Goal: Task Accomplishment & Management: Use online tool/utility

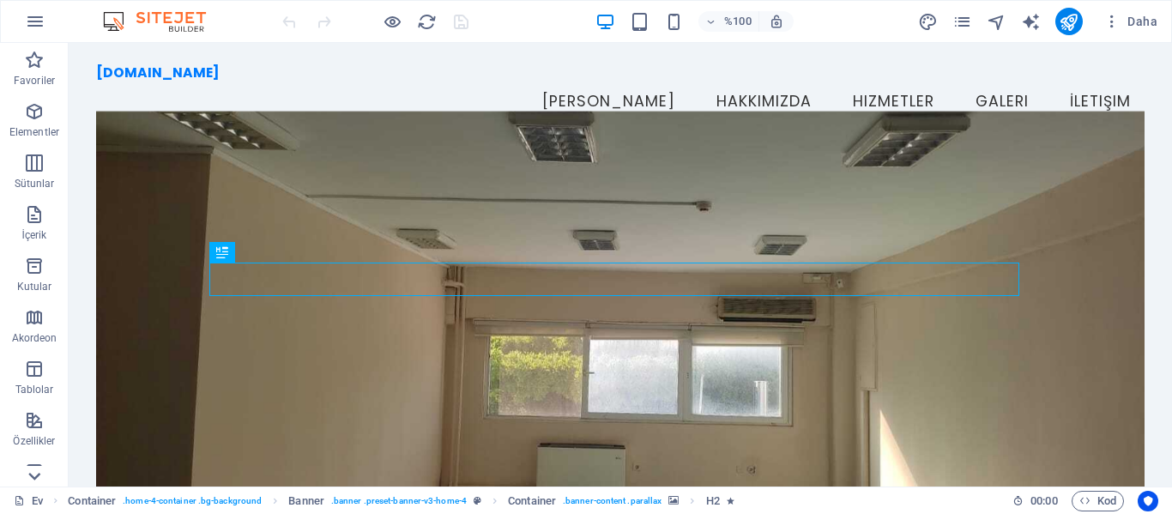
click at [37, 471] on icon at bounding box center [34, 476] width 24 height 24
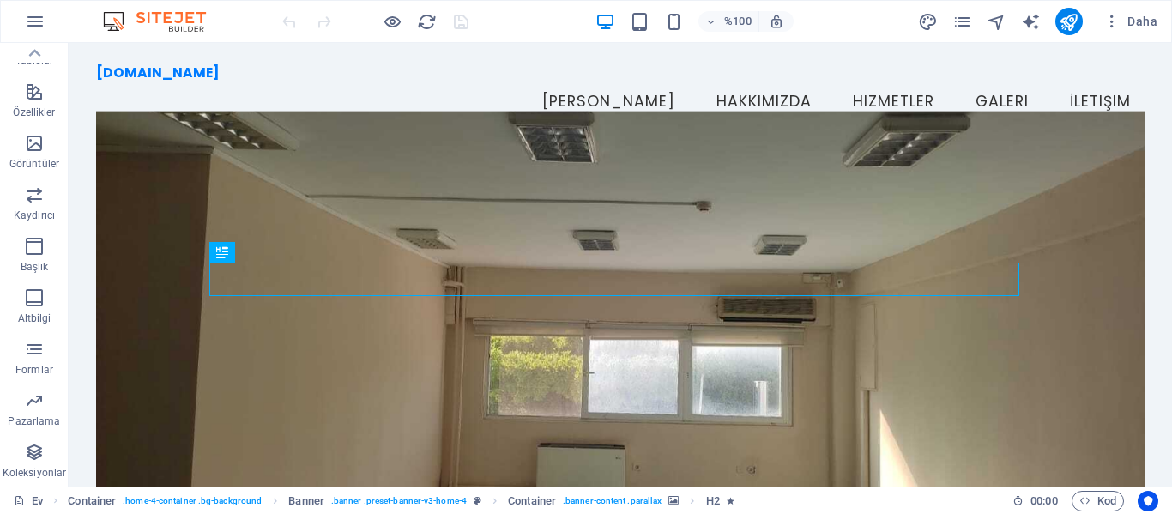
click at [37, 471] on font "Koleksiyonlar" at bounding box center [35, 473] width 64 height 12
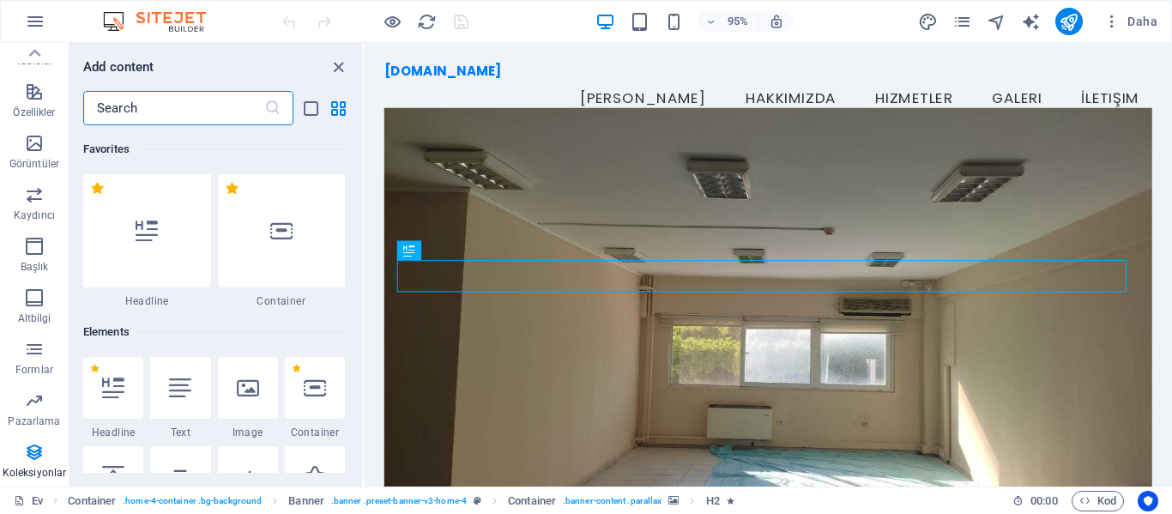
scroll to position [15711, 0]
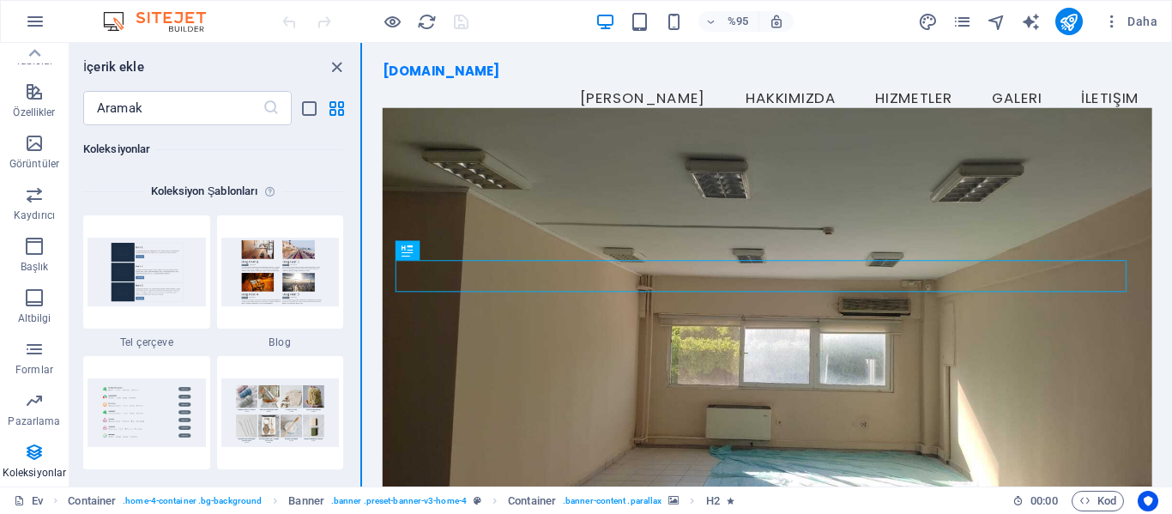
click at [362, 147] on section "Favoriler Elementler Sütunlar İçerik Kutular Akordeon Tablolar Özellikler Görün…" at bounding box center [586, 265] width 1172 height 444
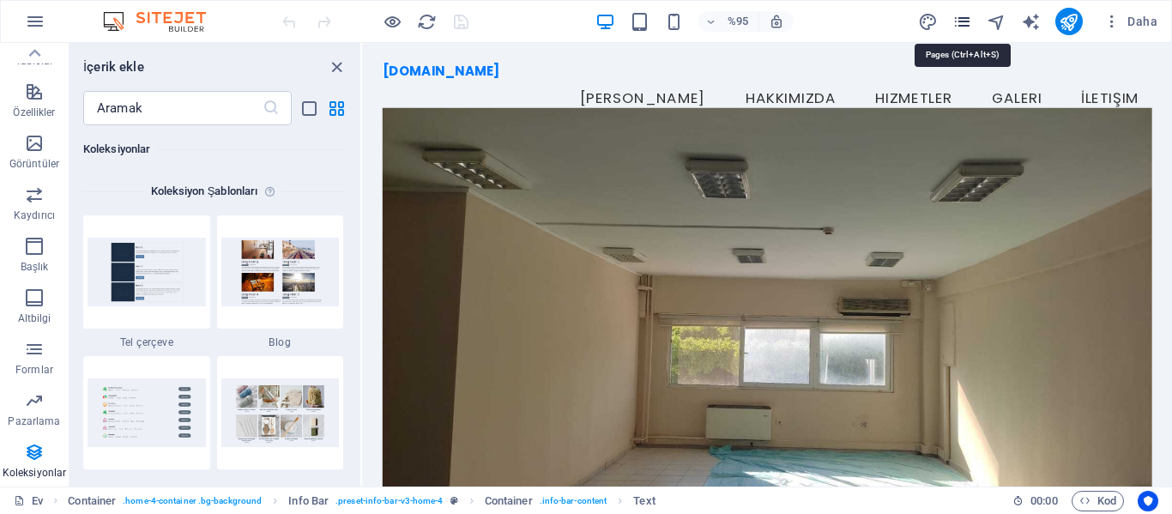
click at [965, 28] on icon "sayfalar" at bounding box center [963, 22] width 20 height 20
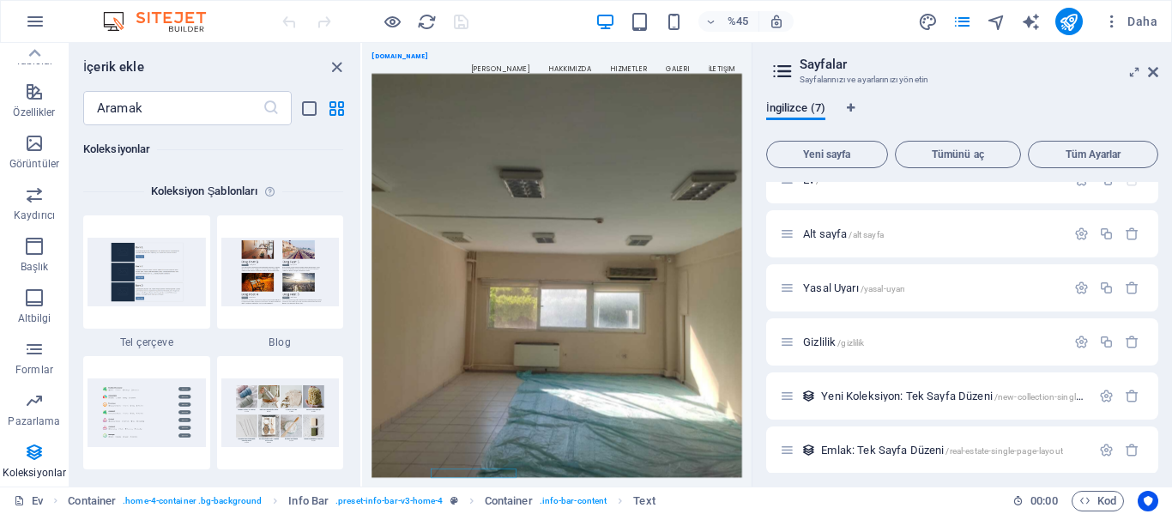
scroll to position [0, 0]
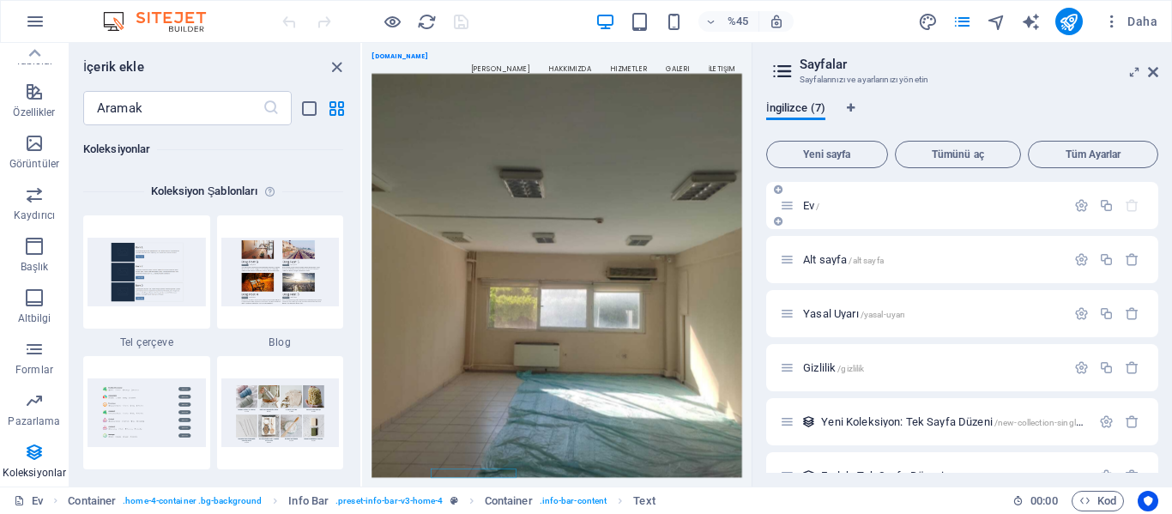
click at [810, 206] on font "Ev" at bounding box center [808, 205] width 11 height 13
click at [790, 206] on icon at bounding box center [787, 205] width 15 height 15
click at [811, 211] on div "Ev /" at bounding box center [923, 206] width 286 height 20
click at [810, 207] on font "Ev" at bounding box center [808, 205] width 11 height 13
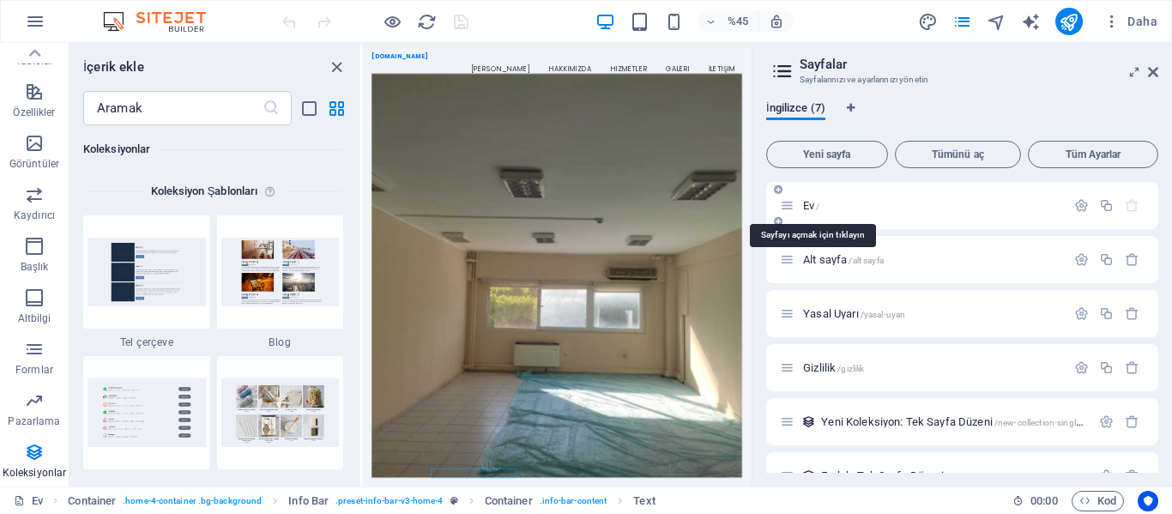
click at [810, 207] on font "Ev" at bounding box center [808, 205] width 11 height 13
click at [780, 69] on icon at bounding box center [783, 71] width 26 height 24
click at [33, 355] on icon "button" at bounding box center [34, 349] width 21 height 21
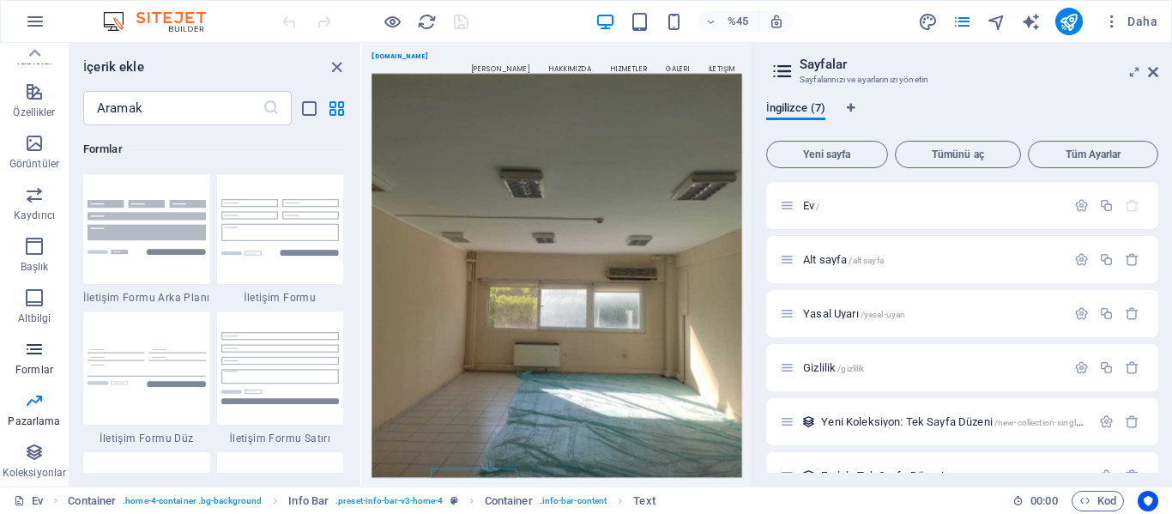
scroll to position [12530, 0]
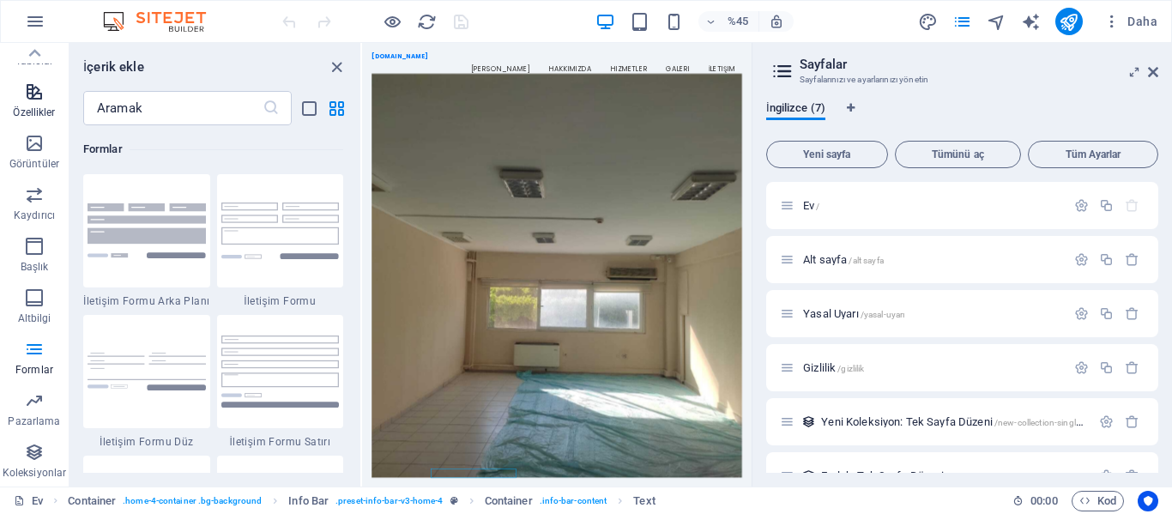
click at [31, 108] on font "Özellikler" at bounding box center [34, 112] width 42 height 12
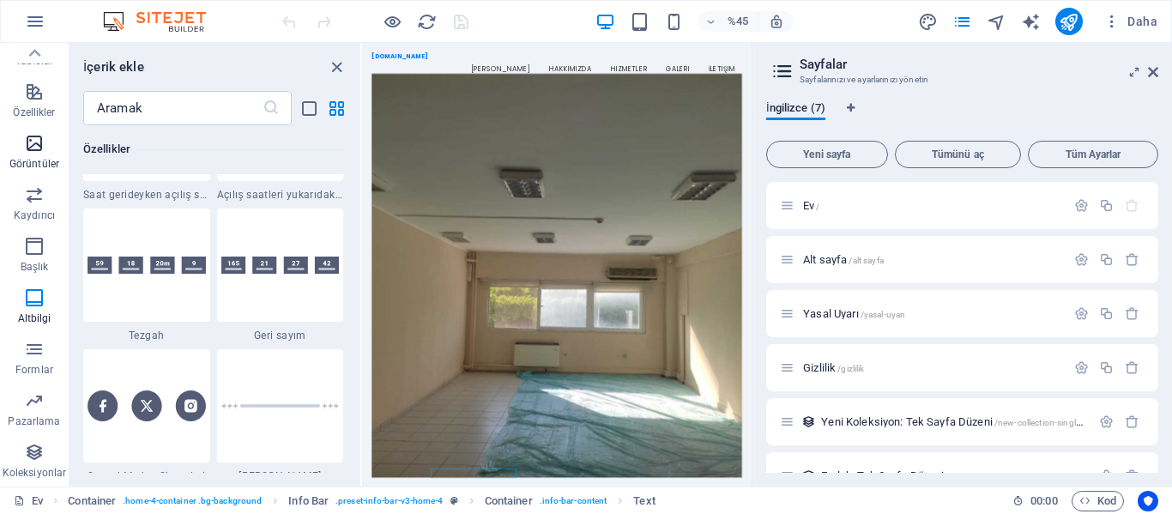
scroll to position [6690, 0]
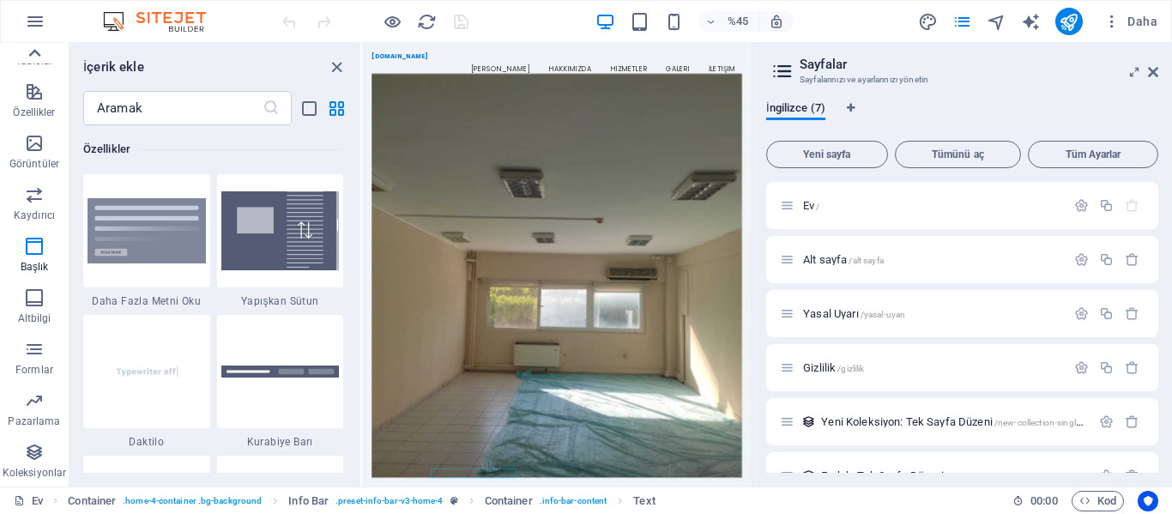
click at [38, 58] on icon at bounding box center [34, 53] width 24 height 24
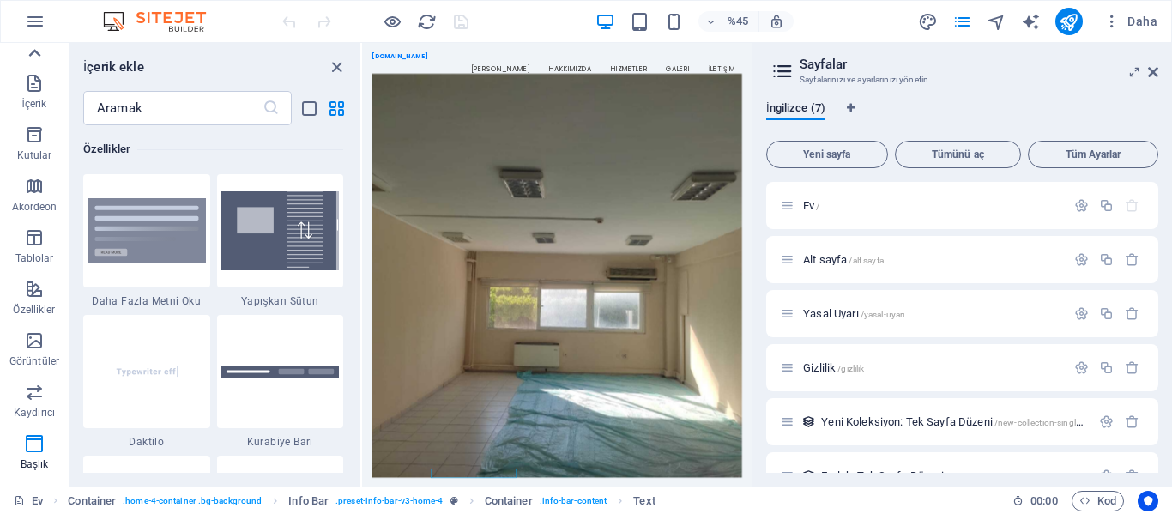
click at [38, 58] on icon at bounding box center [34, 53] width 24 height 24
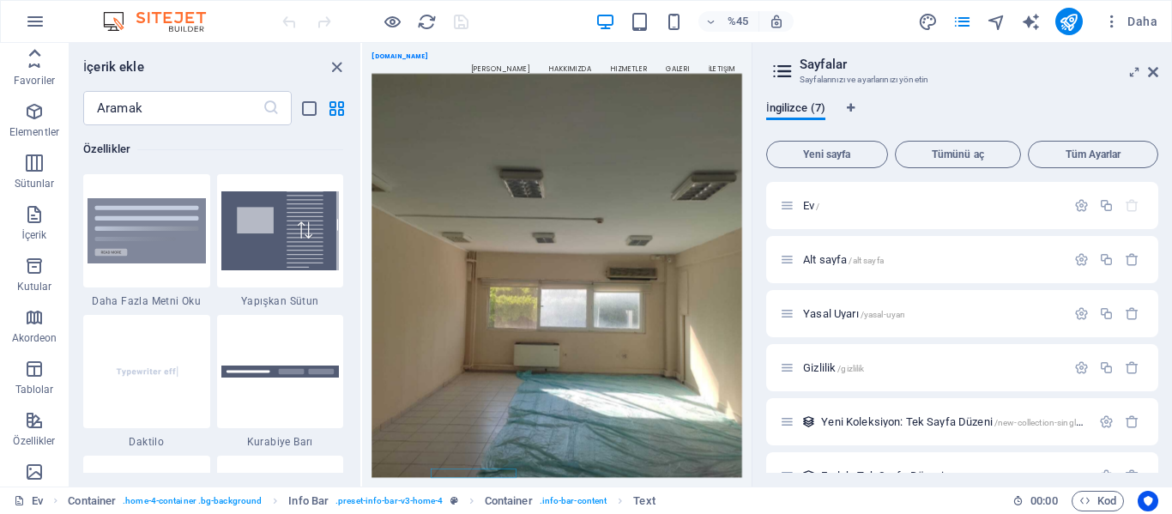
click at [38, 58] on div "Favoriler Elementler Sütunlar İçerik Kutular Akordeon Tablolar Özellikler Görün…" at bounding box center [34, 265] width 69 height 444
click at [38, 58] on icon "button" at bounding box center [34, 60] width 21 height 21
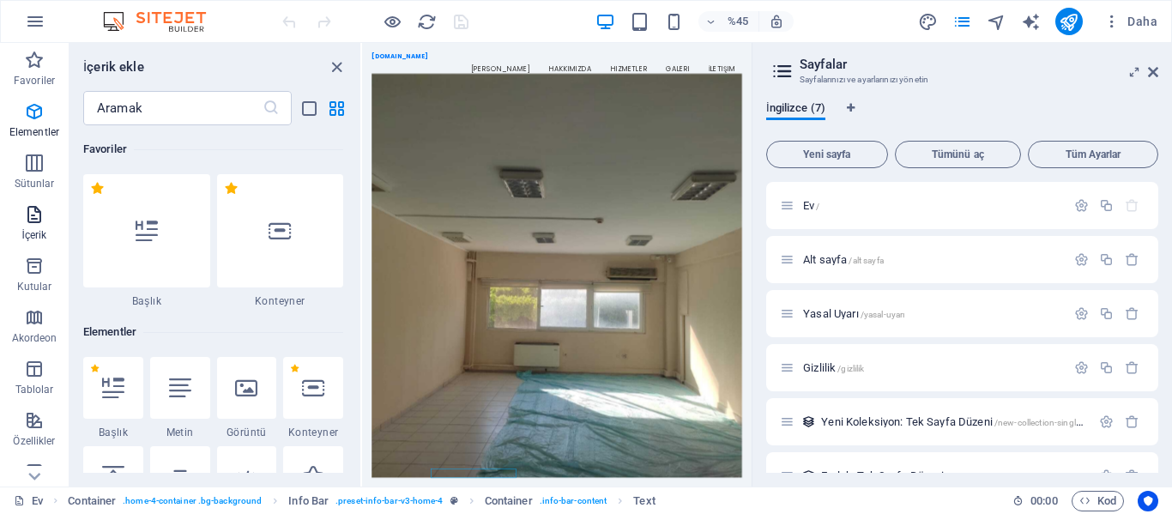
click at [29, 222] on icon "button" at bounding box center [34, 214] width 21 height 21
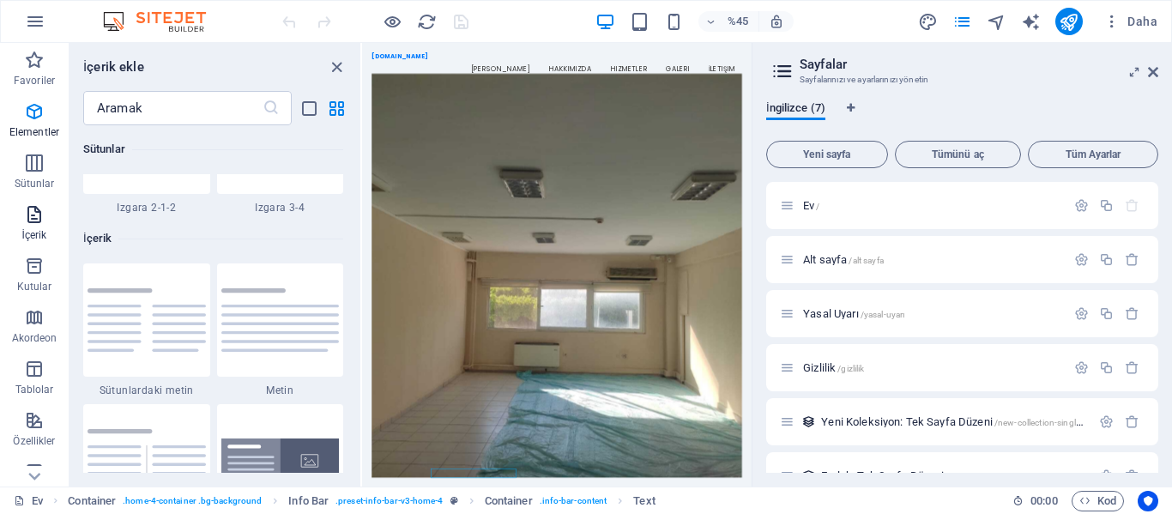
scroll to position [3003, 0]
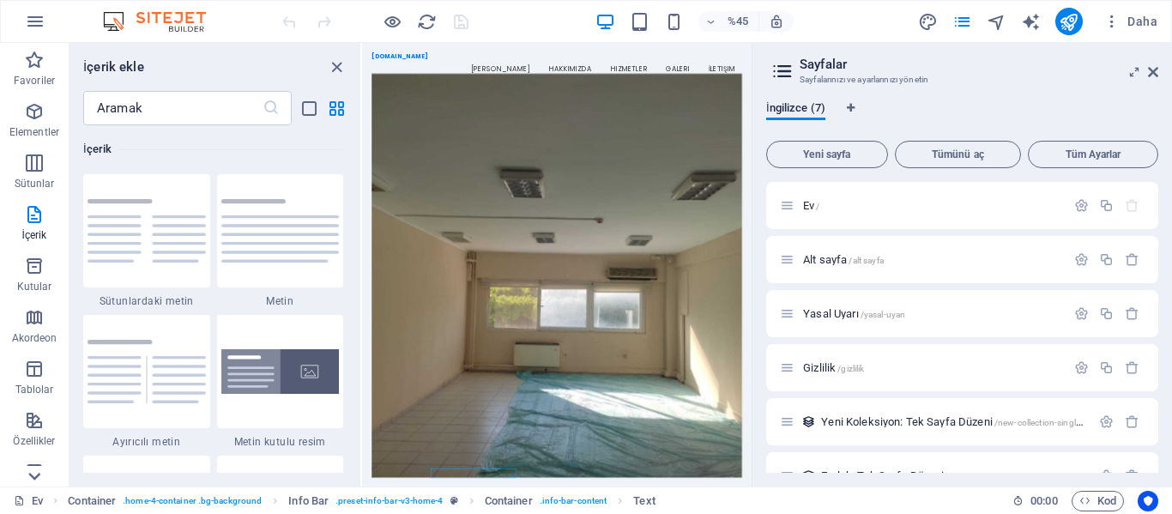
click at [35, 478] on icon at bounding box center [34, 477] width 12 height 8
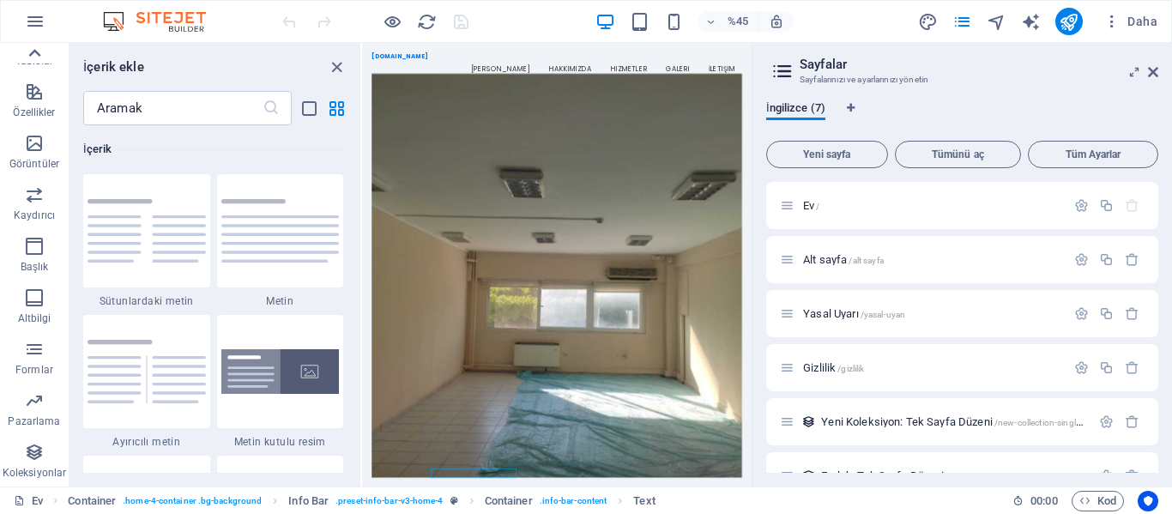
click at [35, 50] on icon at bounding box center [34, 53] width 24 height 24
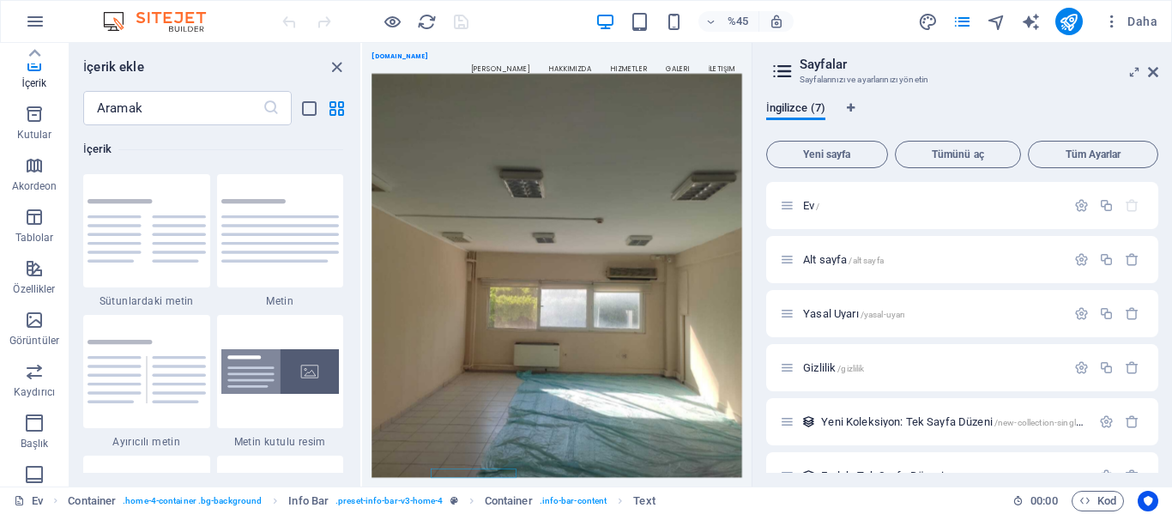
scroll to position [0, 0]
click at [37, 221] on icon "button" at bounding box center [34, 214] width 21 height 21
click at [31, 474] on icon at bounding box center [34, 476] width 24 height 24
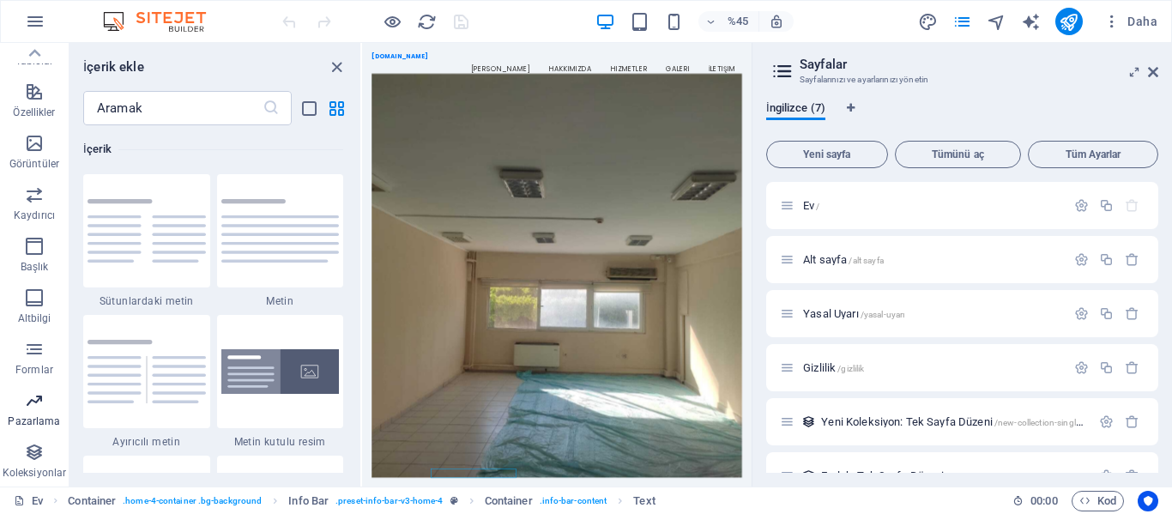
click at [30, 412] on span "Pazarlama" at bounding box center [34, 411] width 69 height 41
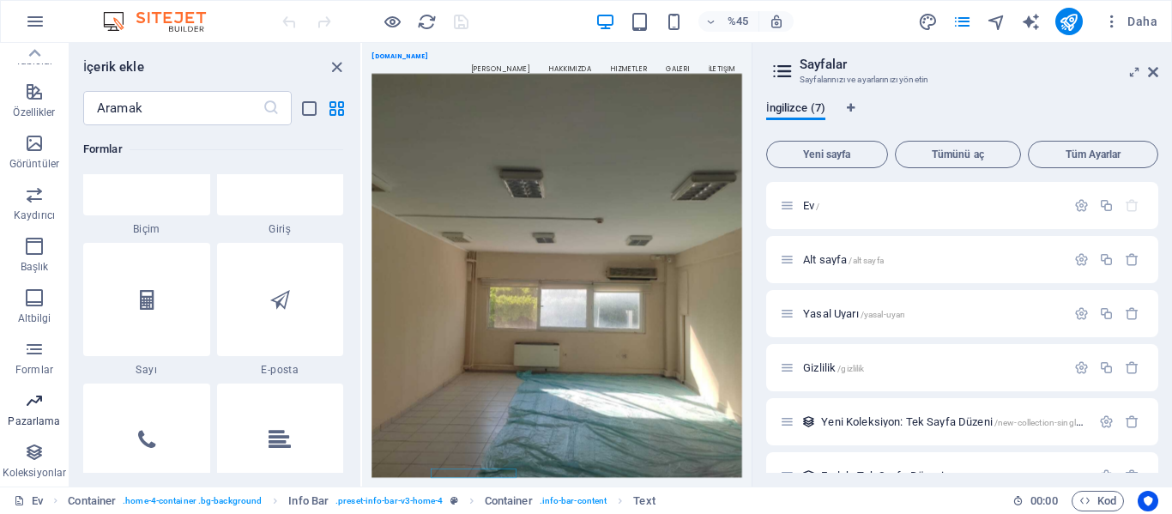
scroll to position [13980, 0]
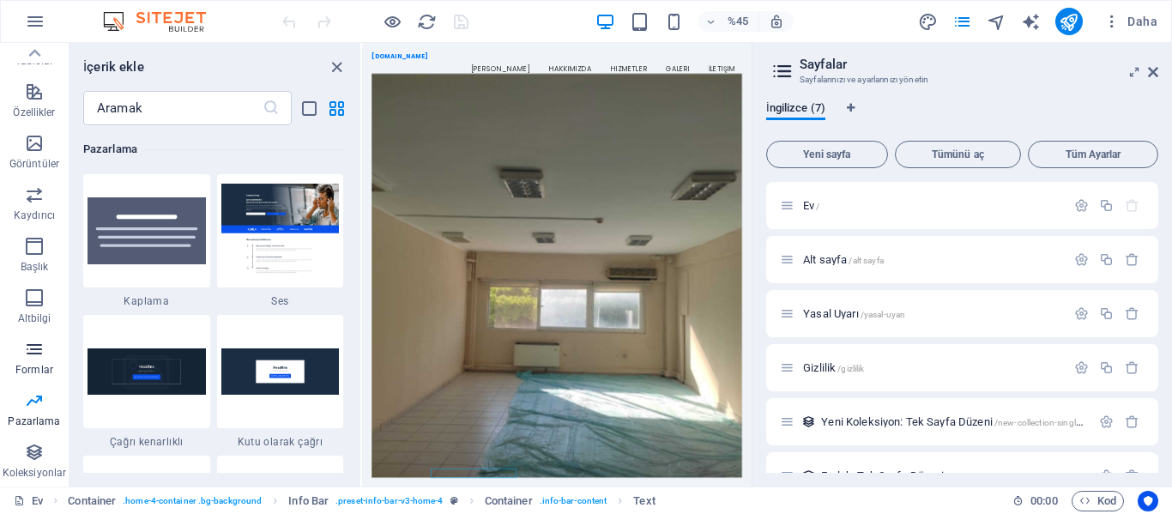
click at [37, 354] on icon "button" at bounding box center [34, 349] width 21 height 21
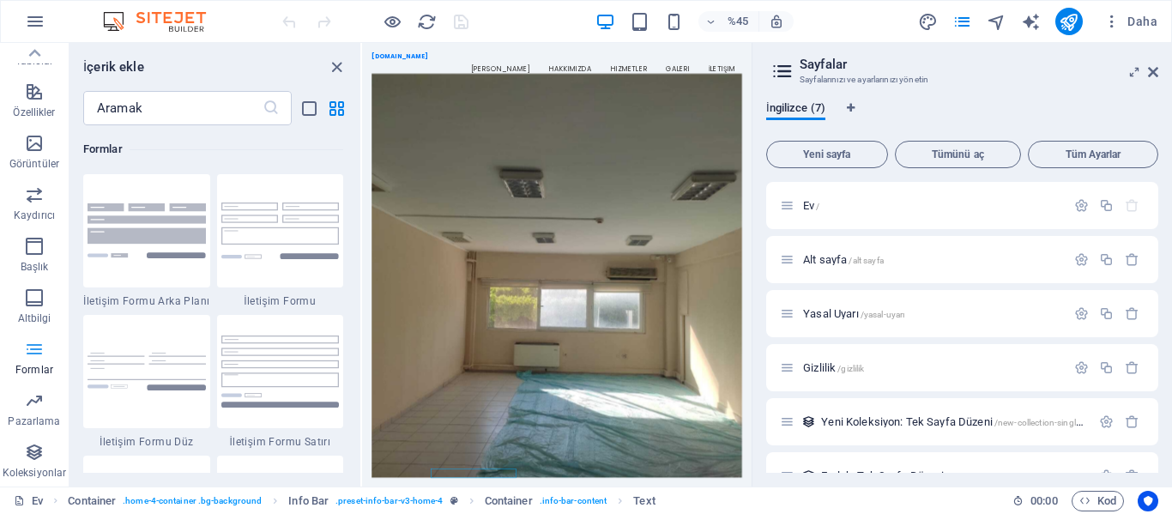
scroll to position [12530, 0]
click at [32, 321] on font "Altbilgi" at bounding box center [34, 318] width 33 height 12
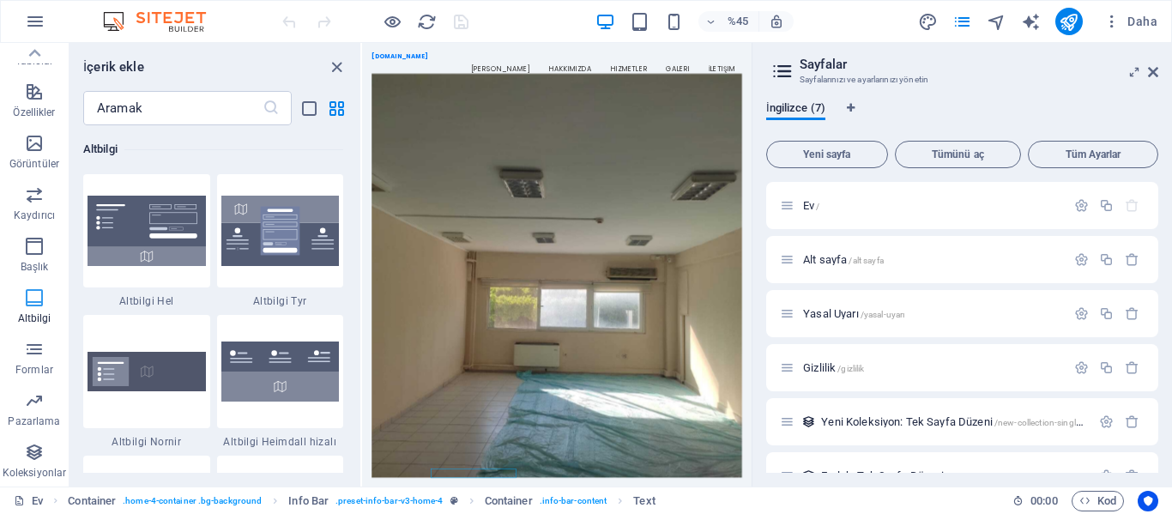
scroll to position [11362, 0]
click at [27, 245] on icon "button" at bounding box center [34, 246] width 21 height 21
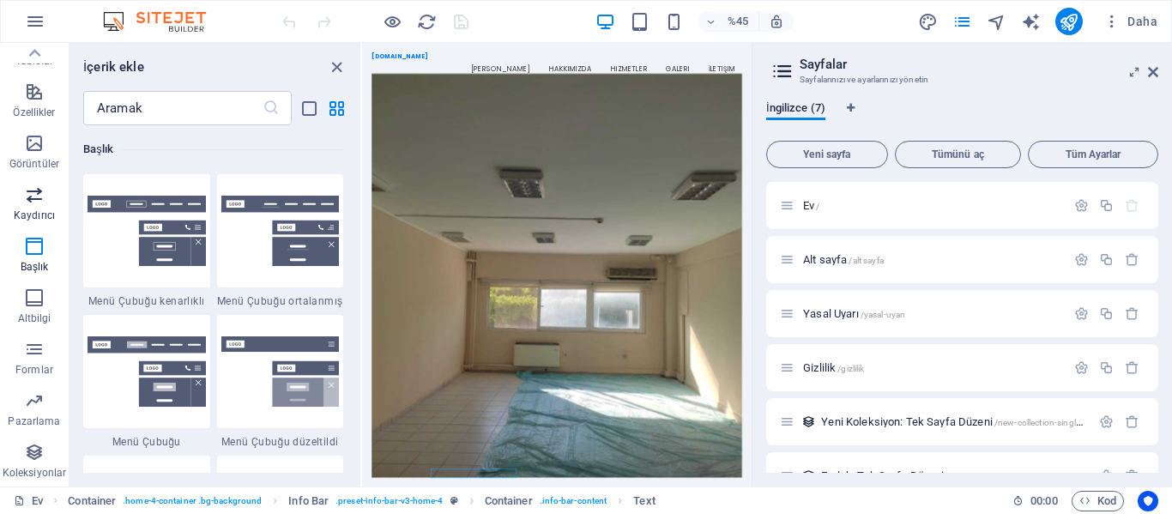
click at [35, 212] on font "Kaydırıcı" at bounding box center [34, 215] width 41 height 12
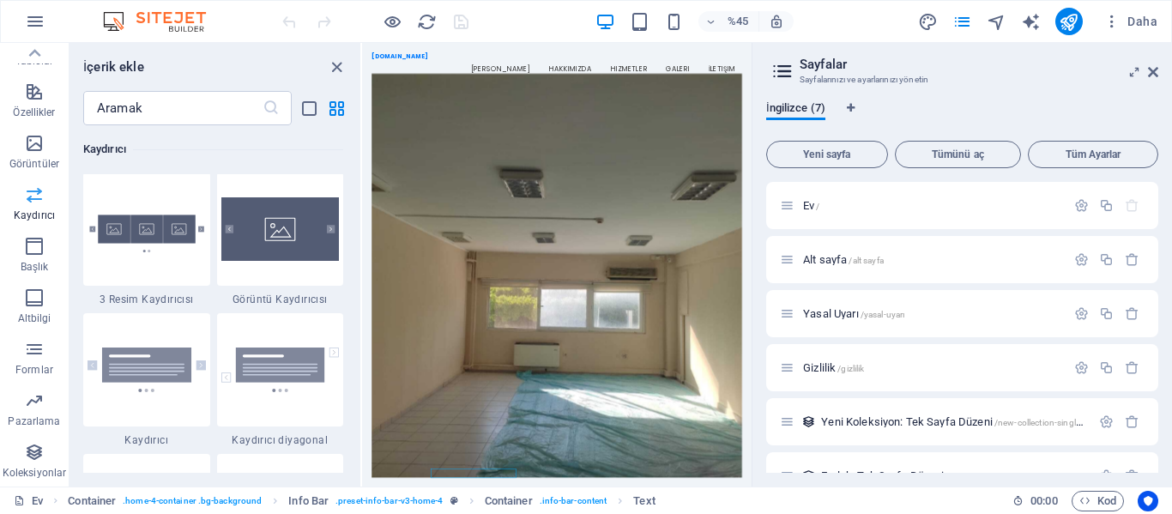
scroll to position [9730, 0]
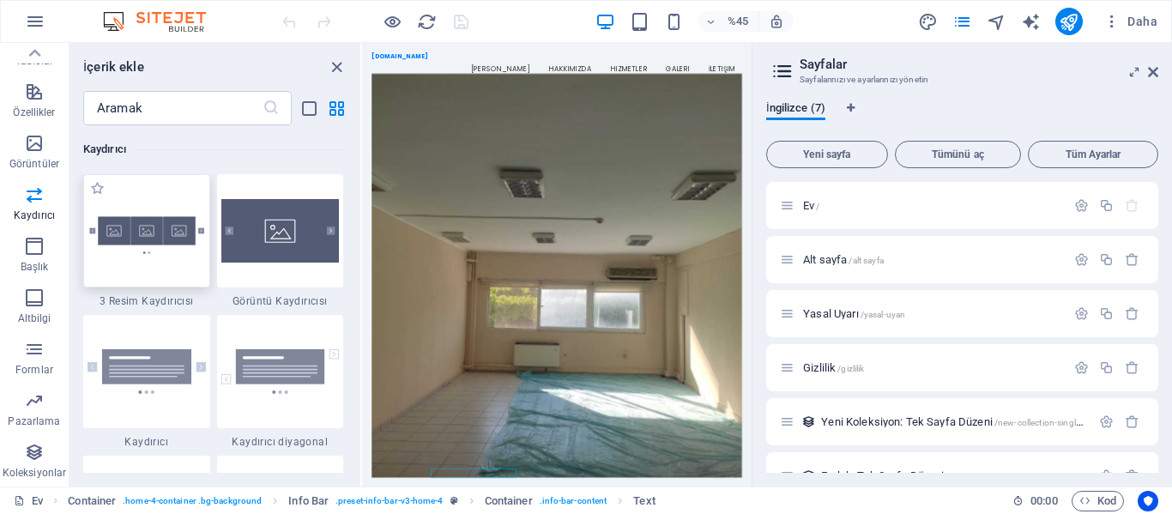
click at [151, 229] on img at bounding box center [147, 230] width 118 height 79
click at [362, 265] on div "Mevcut içeriği değiştirmek için buraya sürükleyin. Yeni bir öğe oluşturmak isti…" at bounding box center [557, 265] width 390 height 444
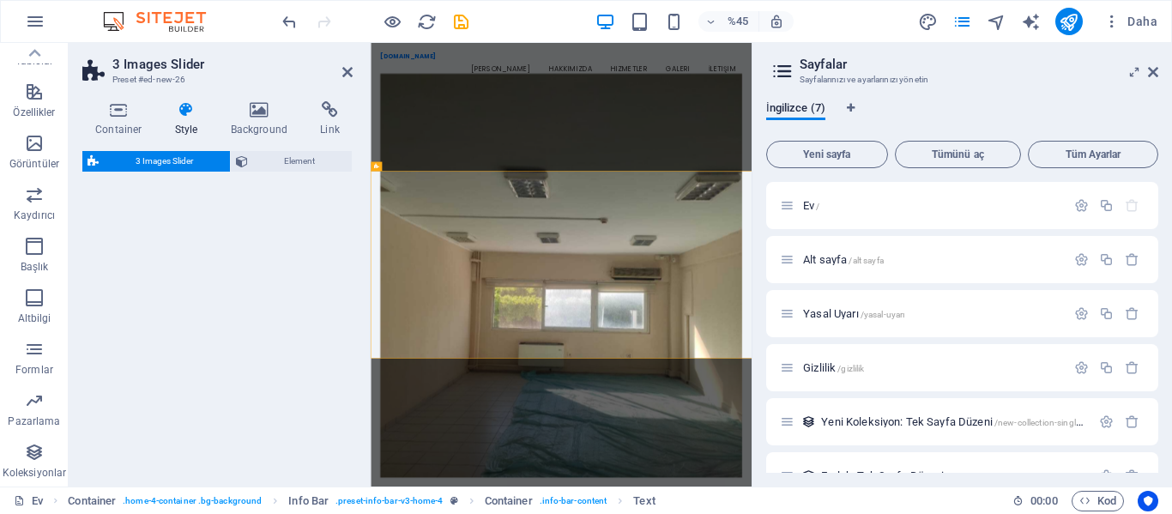
select select "rem"
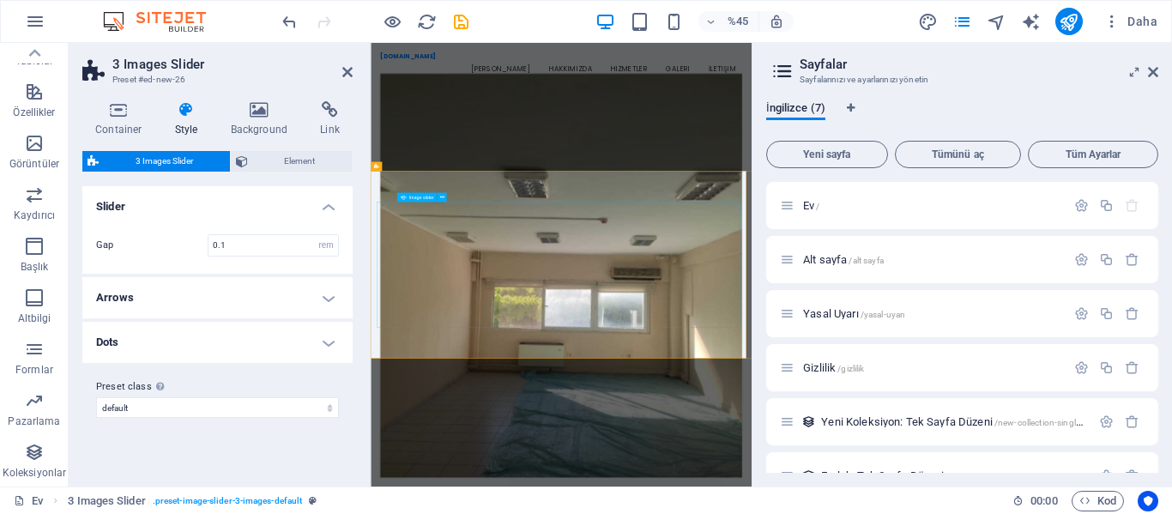
scroll to position [705, 0]
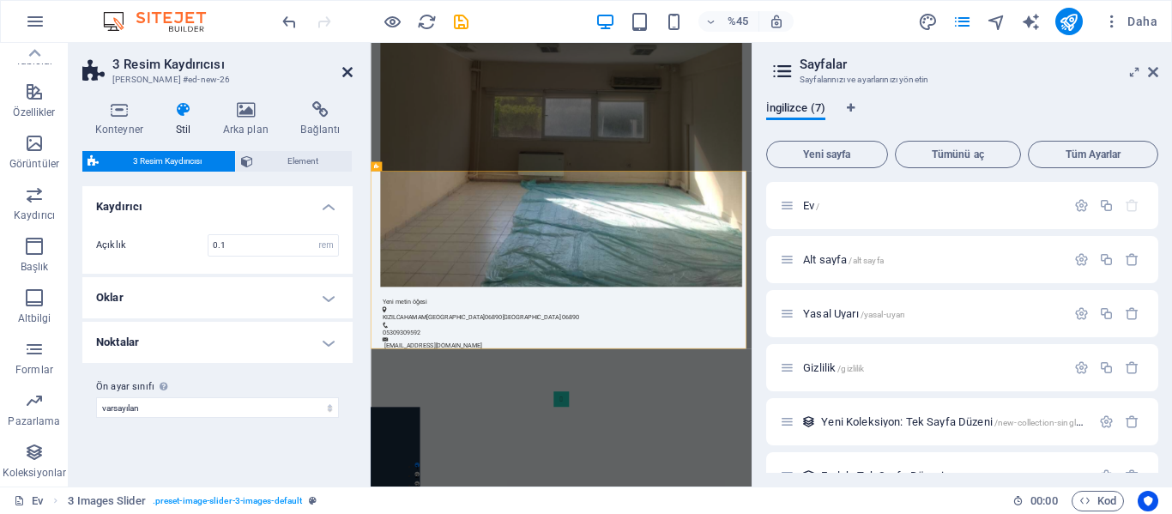
click at [345, 69] on icon at bounding box center [347, 72] width 10 height 14
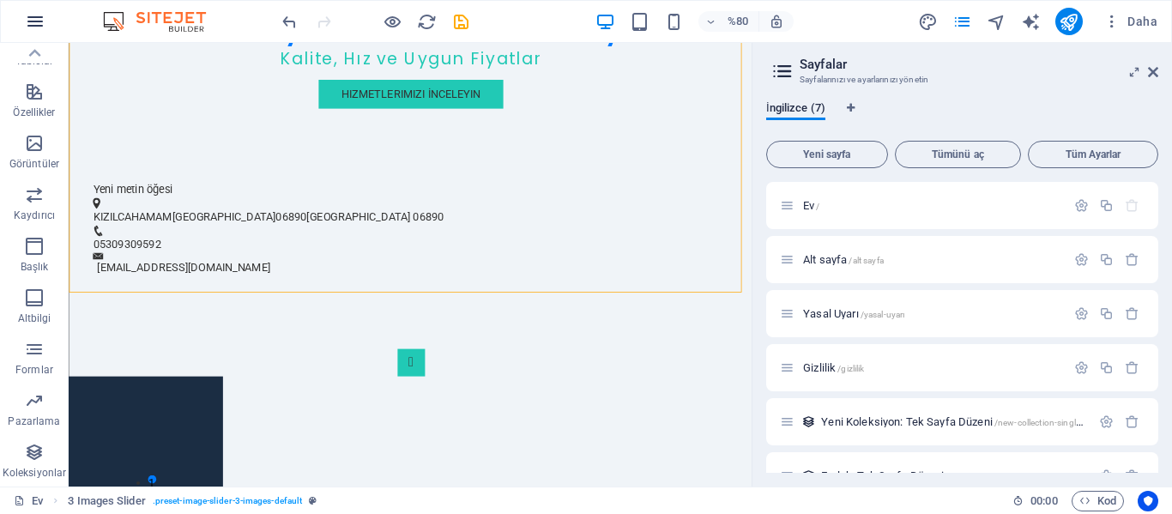
click at [39, 25] on icon "button" at bounding box center [35, 21] width 21 height 21
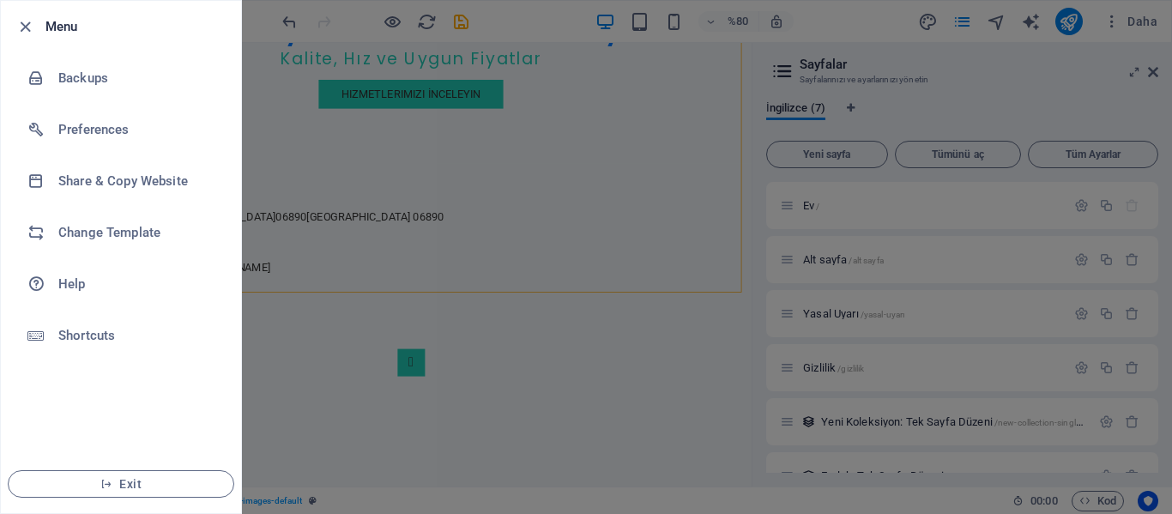
click at [295, 324] on div at bounding box center [586, 257] width 1172 height 514
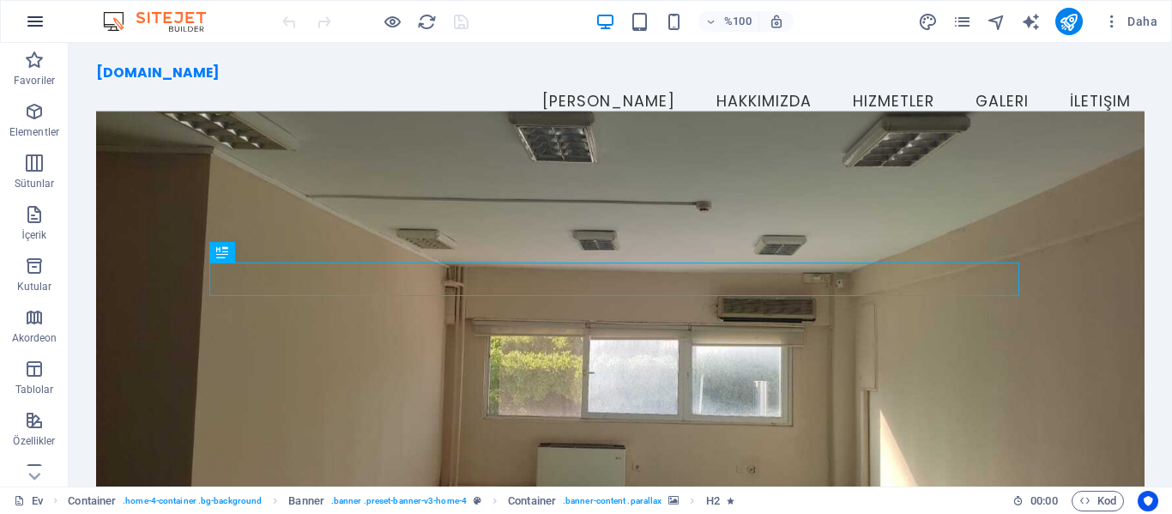
click at [33, 21] on icon "button" at bounding box center [35, 21] width 21 height 21
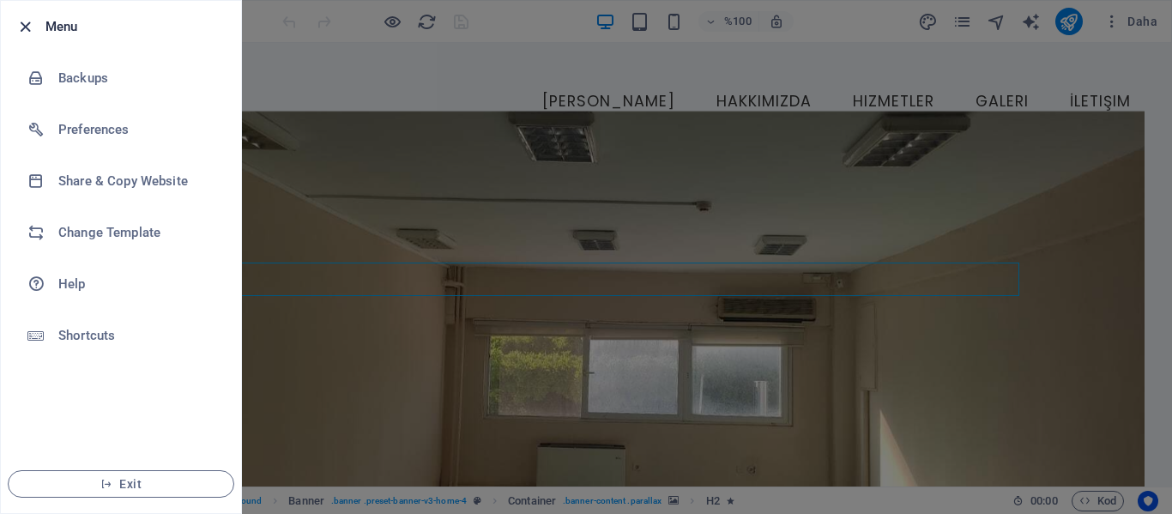
click at [24, 25] on icon "button" at bounding box center [25, 27] width 20 height 20
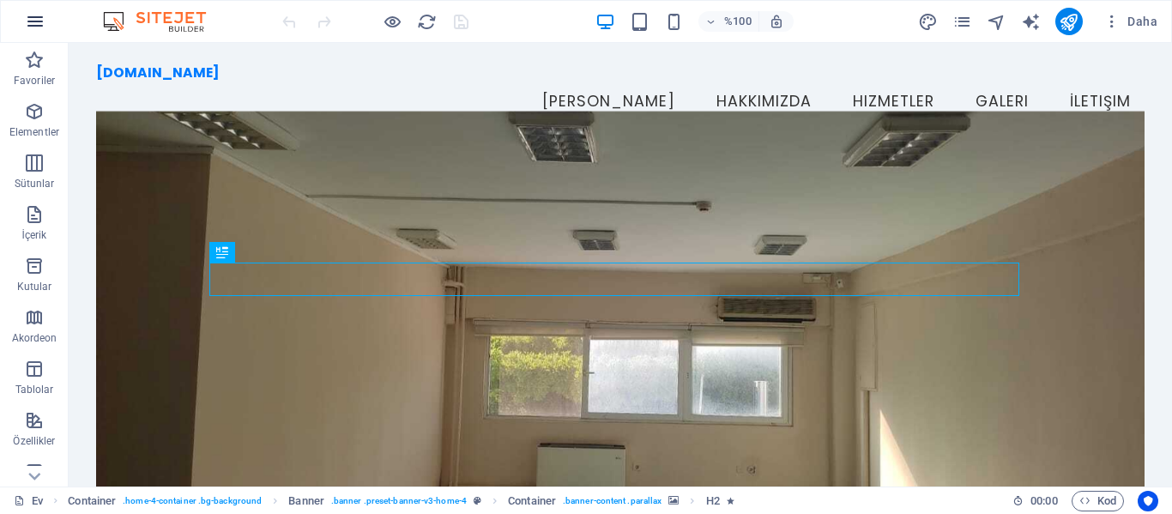
drag, startPoint x: 88, startPoint y: 0, endPoint x: 16, endPoint y: 14, distance: 72.5
click at [45, 31] on icon "button" at bounding box center [35, 21] width 21 height 21
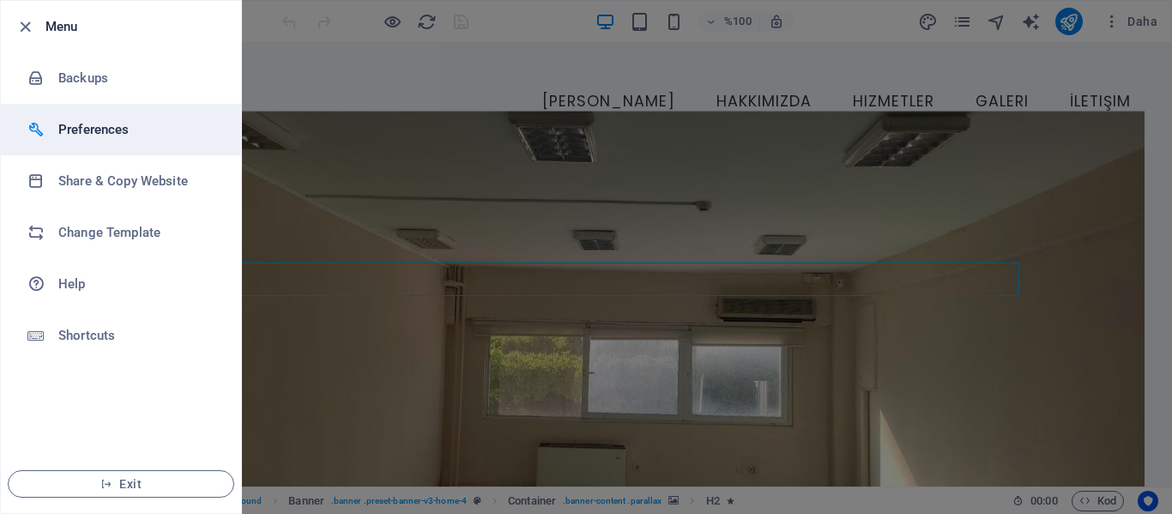
click at [115, 127] on h6 "Preferences" at bounding box center [137, 129] width 159 height 21
